Goal: Transaction & Acquisition: Subscribe to service/newsletter

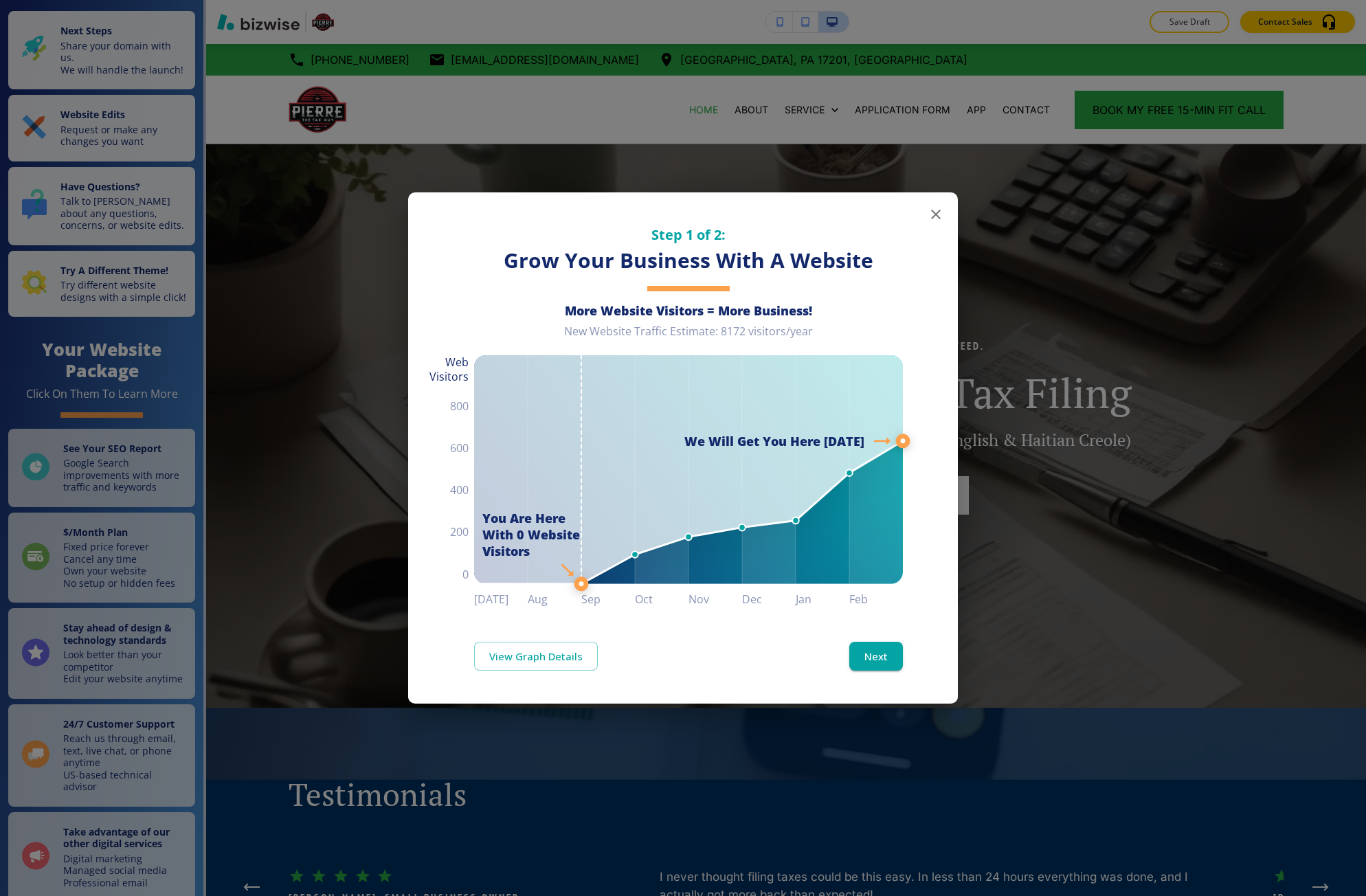
click at [94, 486] on div "Step 1 of 2: Grow Your Business With A Website More Website Visitors = More Bus…" at bounding box center [683, 448] width 1366 height 896
click at [655, 749] on div "Step 1 of 2: Grow Your Business With A Website More Website Visitors = More Bus…" at bounding box center [683, 448] width 1366 height 896
